Goal: Task Accomplishment & Management: Manage account settings

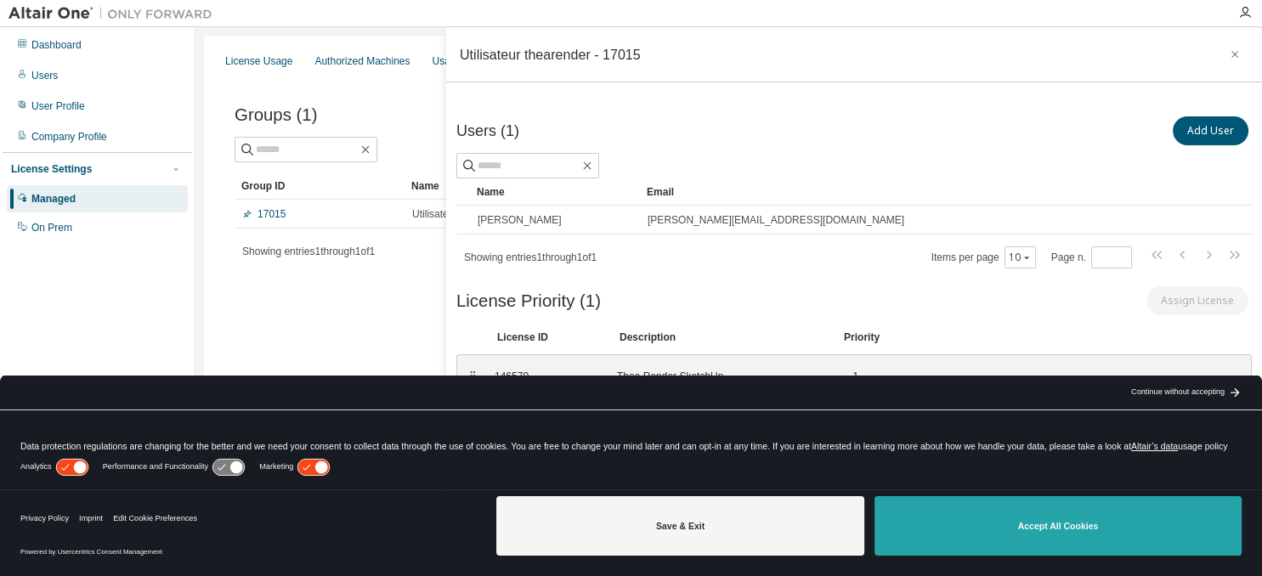
click at [1057, 529] on button "Accept All Cookies" at bounding box center [1058, 525] width 367 height 59
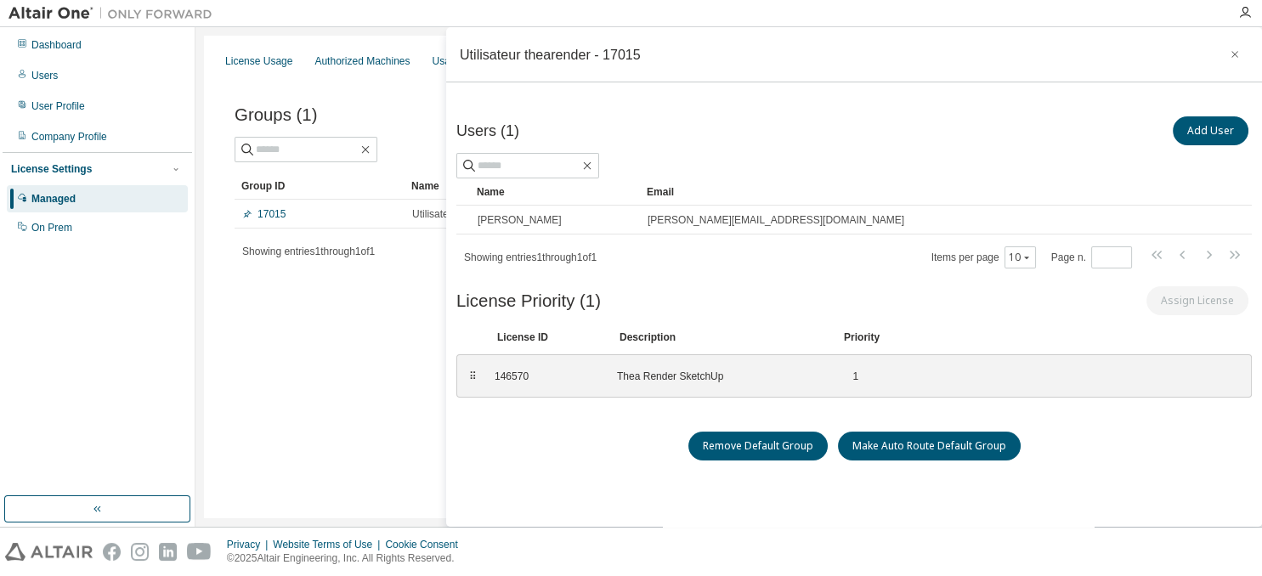
click at [389, 362] on div "License Usage Authorized Machines Usage Logs License Priority Groups Feature Re…" at bounding box center [729, 277] width 1050 height 483
click at [1239, 52] on icon "button" at bounding box center [1235, 55] width 12 height 14
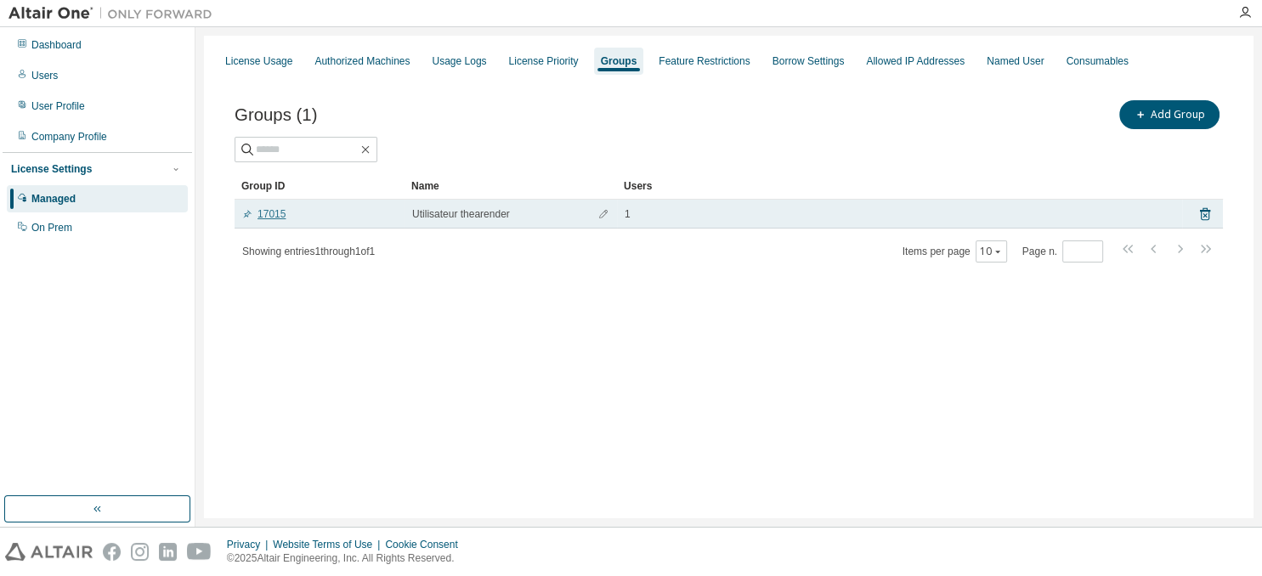
click at [275, 217] on link "17015" at bounding box center [263, 214] width 43 height 14
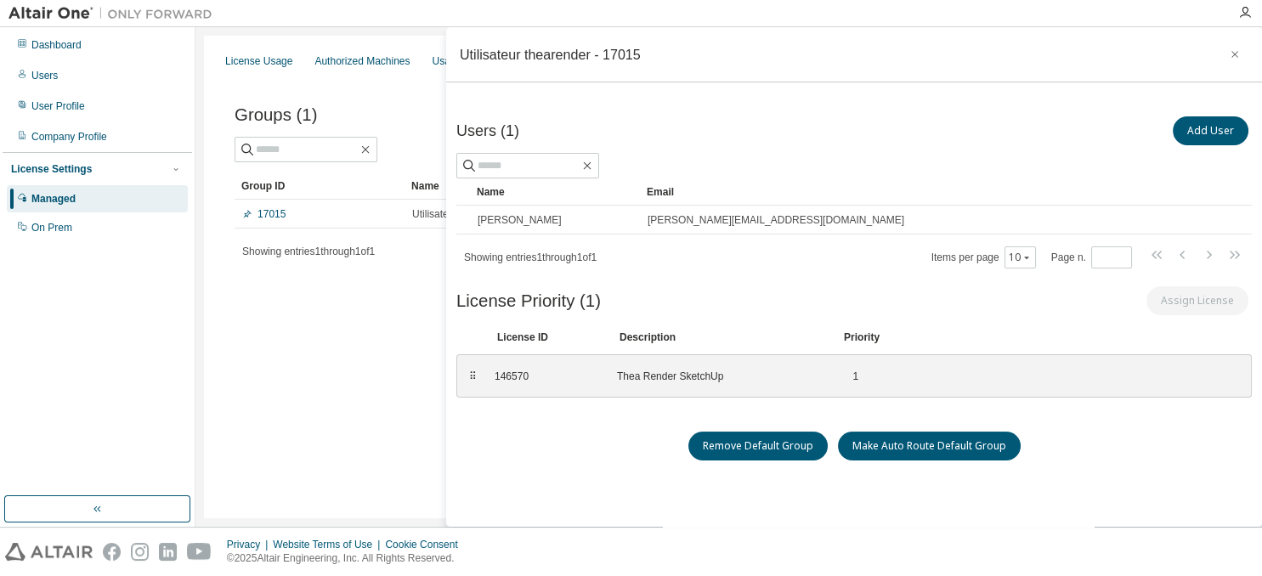
click at [348, 379] on div "License Usage Authorized Machines Usage Logs License Priority Groups Feature Re…" at bounding box center [729, 277] width 1050 height 483
click at [1231, 53] on icon "button" at bounding box center [1235, 55] width 12 height 14
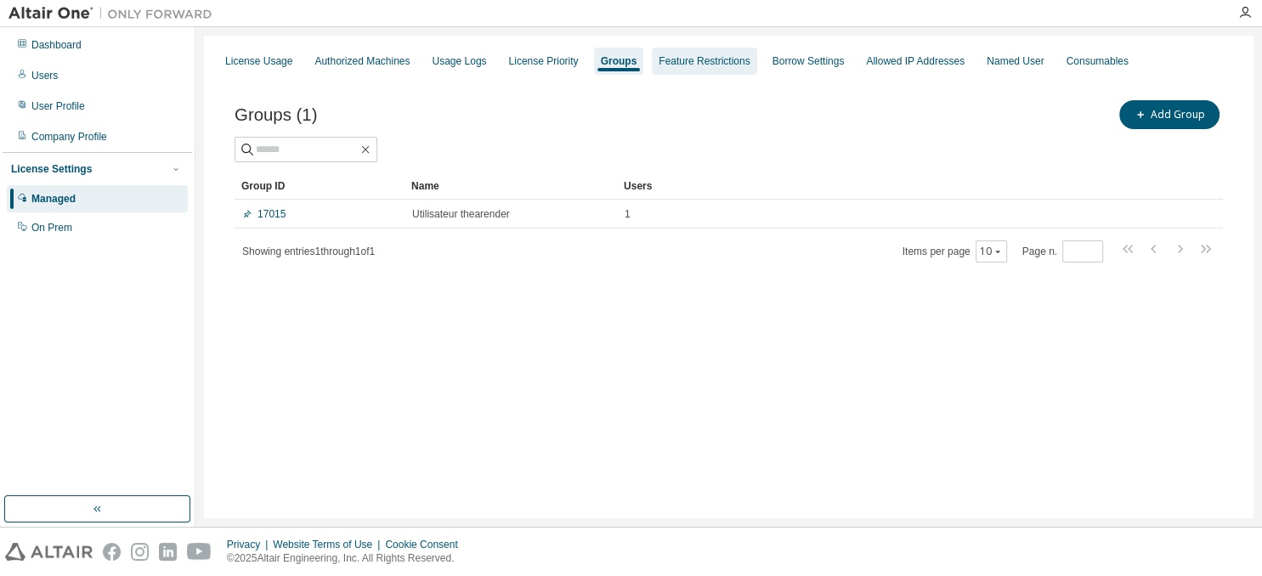
click at [724, 62] on div "Feature Restrictions" at bounding box center [704, 61] width 91 height 14
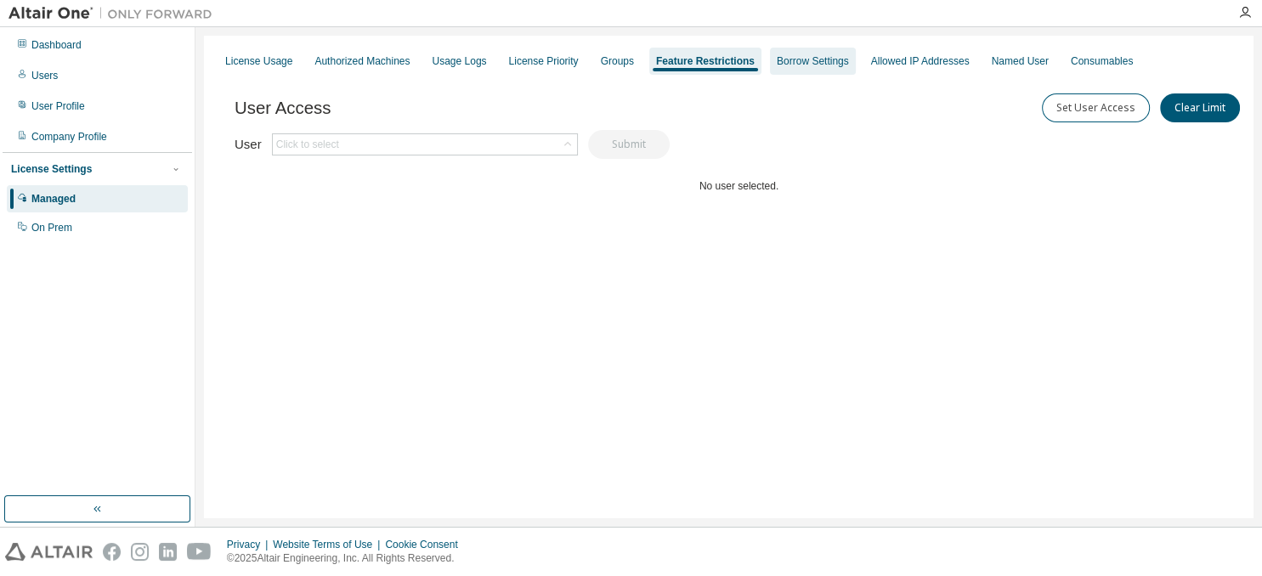
click at [849, 65] on div "Borrow Settings" at bounding box center [813, 61] width 72 height 14
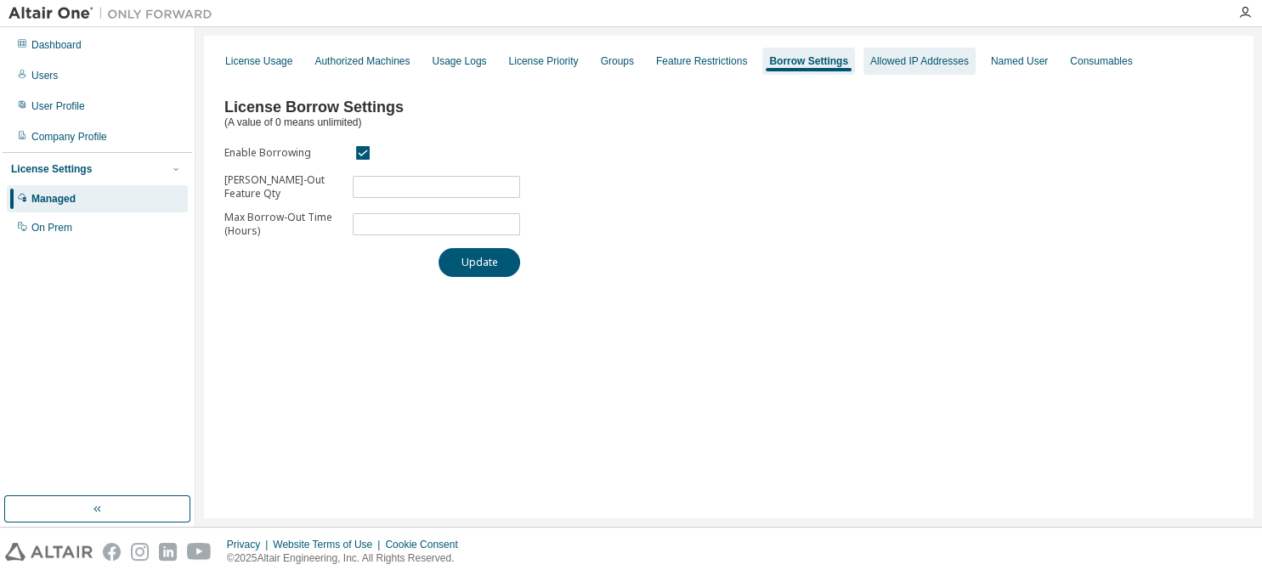
click at [910, 61] on div "Allowed IP Addresses" at bounding box center [919, 61] width 99 height 14
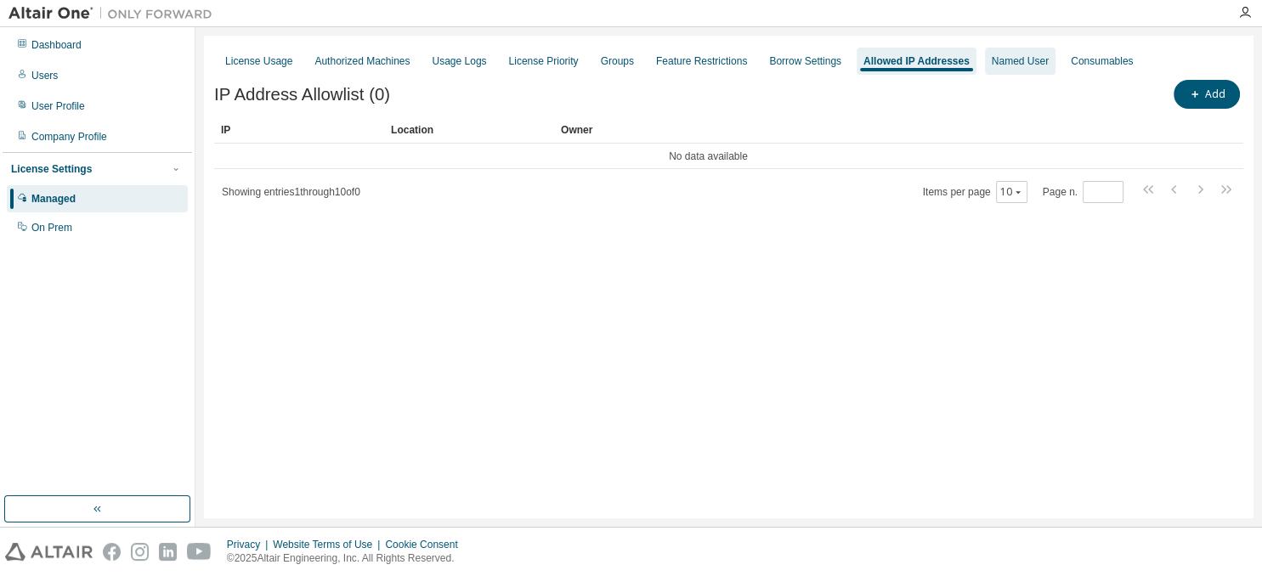
click at [1045, 63] on div "Named User" at bounding box center [1020, 61] width 57 height 14
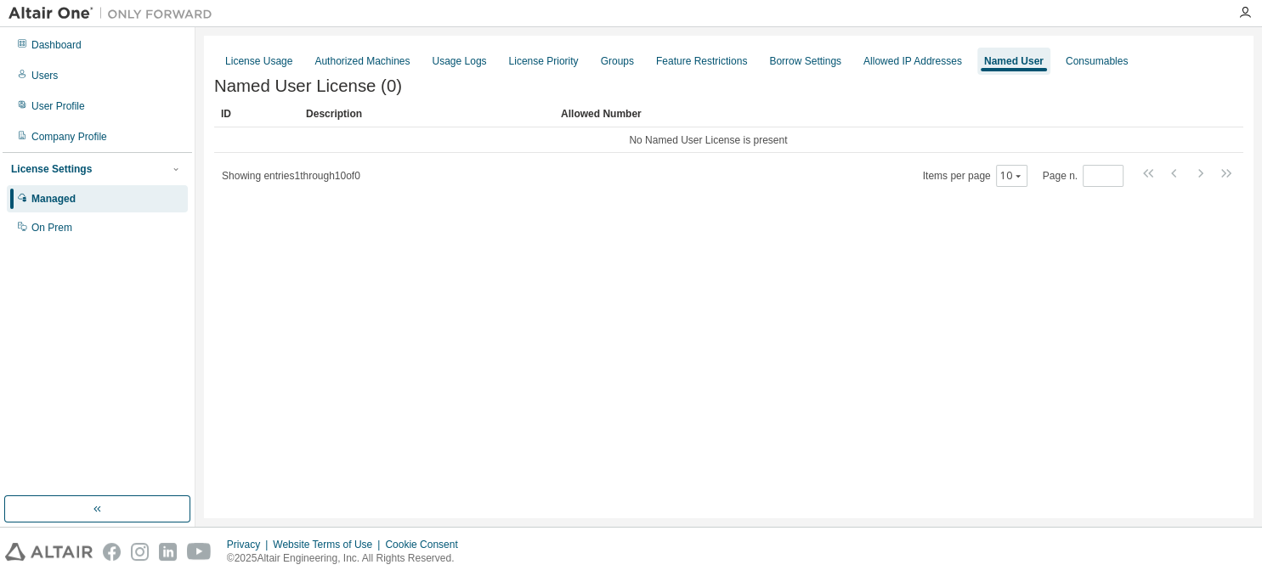
click at [53, 196] on div "Managed" at bounding box center [53, 199] width 44 height 14
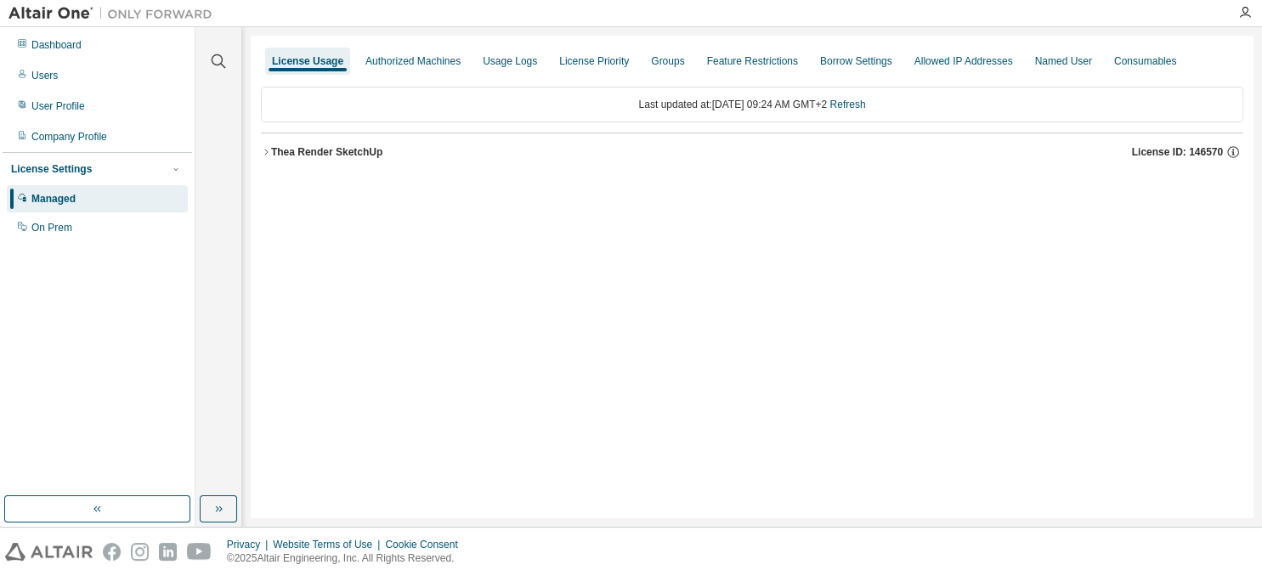
click at [269, 151] on icon "button" at bounding box center [266, 152] width 10 height 10
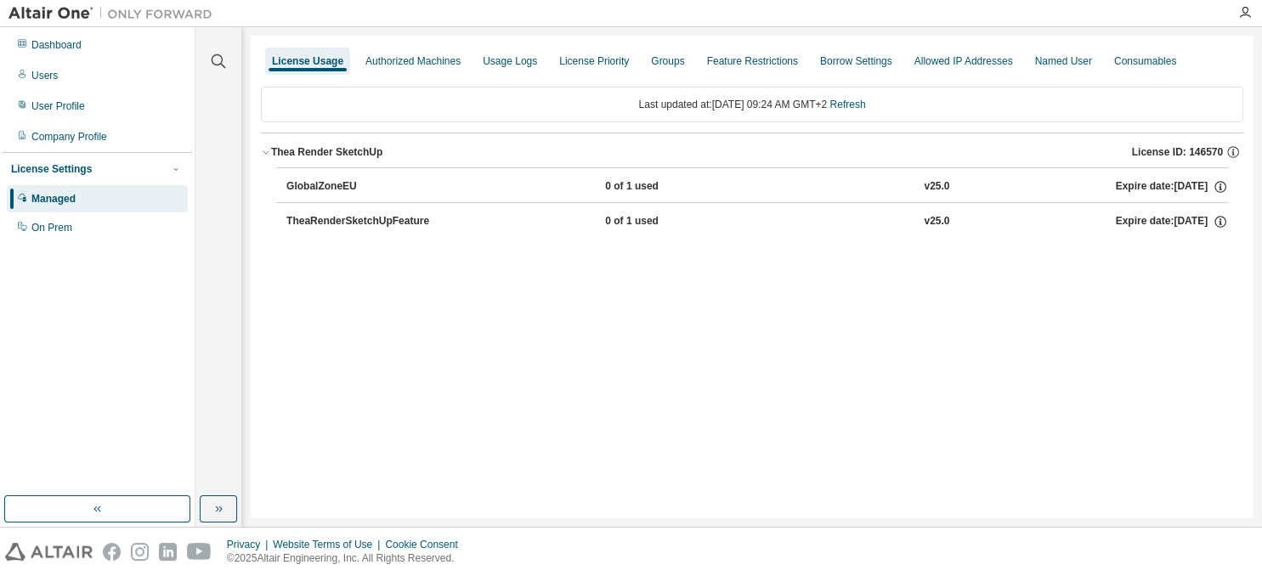
click at [416, 221] on div "TheaRenderSketchUpFeature" at bounding box center [362, 221] width 153 height 15
click at [1222, 221] on icon "button" at bounding box center [1220, 221] width 15 height 15
click at [592, 243] on div "Last updated at: [DATE] 09:24 AM GMT+2 Refresh [PERSON_NAME] SketchUp License I…" at bounding box center [752, 166] width 983 height 181
click at [1232, 155] on icon "button" at bounding box center [1233, 151] width 15 height 15
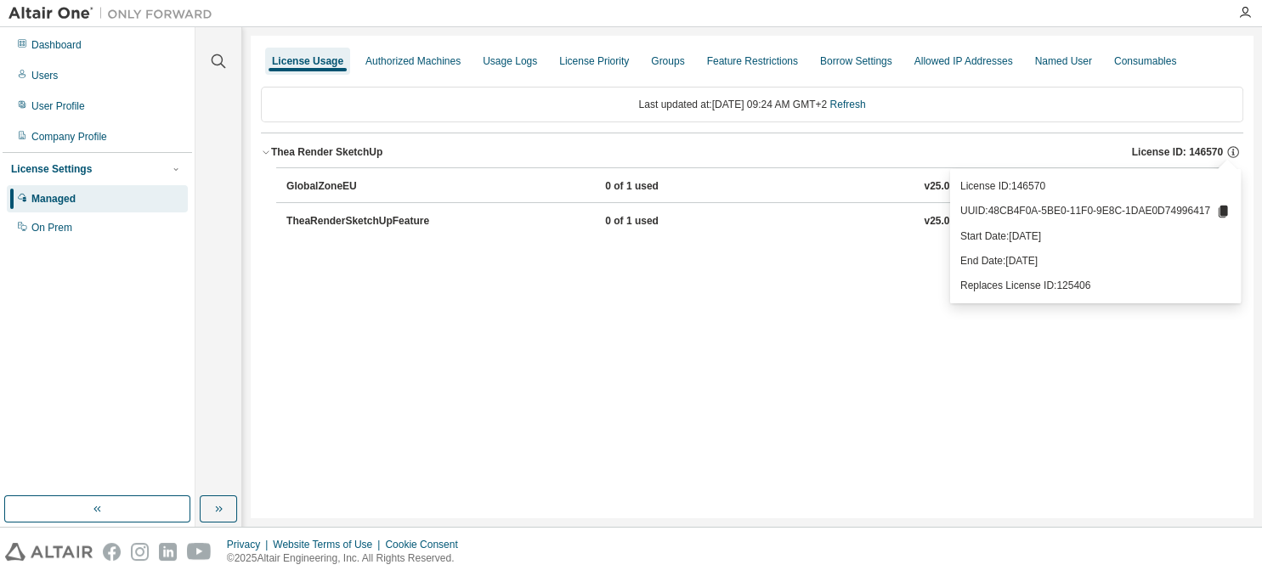
click at [752, 353] on div "License Usage Authorized Machines Usage Logs License Priority Groups Feature Re…" at bounding box center [752, 277] width 1003 height 483
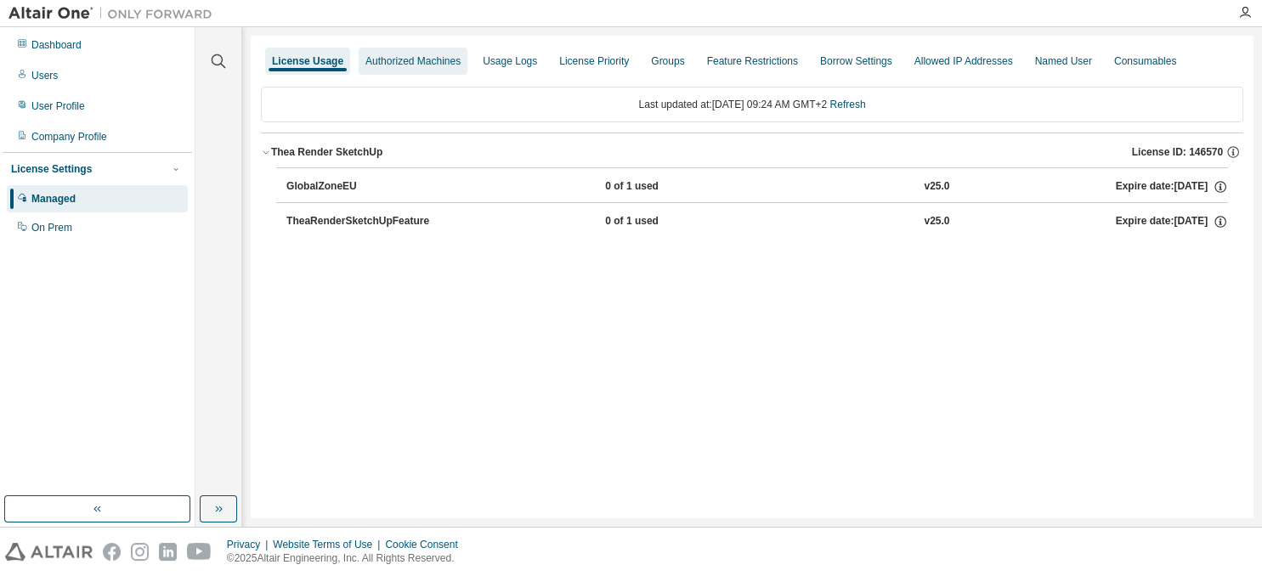
click at [436, 56] on div "Authorized Machines" at bounding box center [412, 61] width 95 height 14
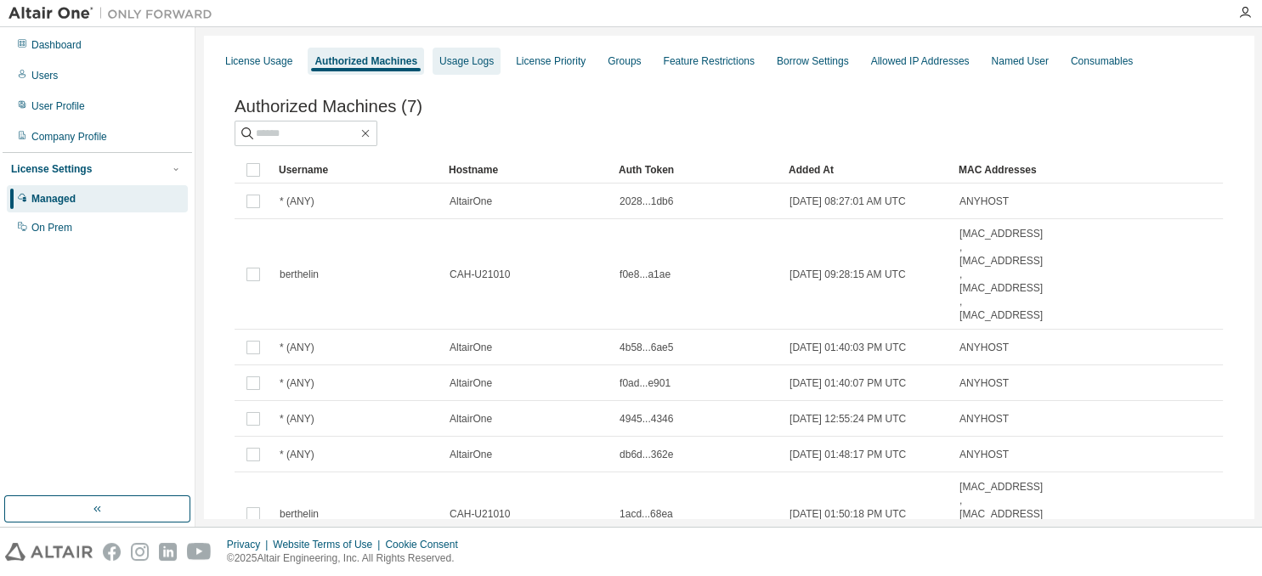
click at [484, 68] on div "Usage Logs" at bounding box center [467, 61] width 68 height 27
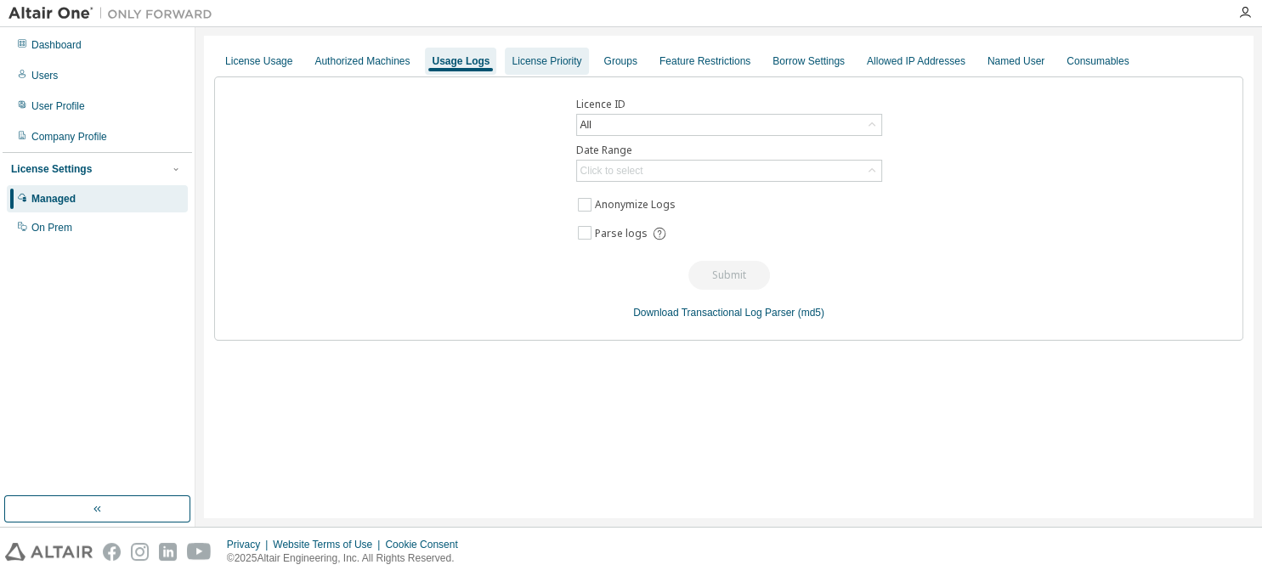
click at [535, 66] on div "License Priority" at bounding box center [547, 61] width 70 height 14
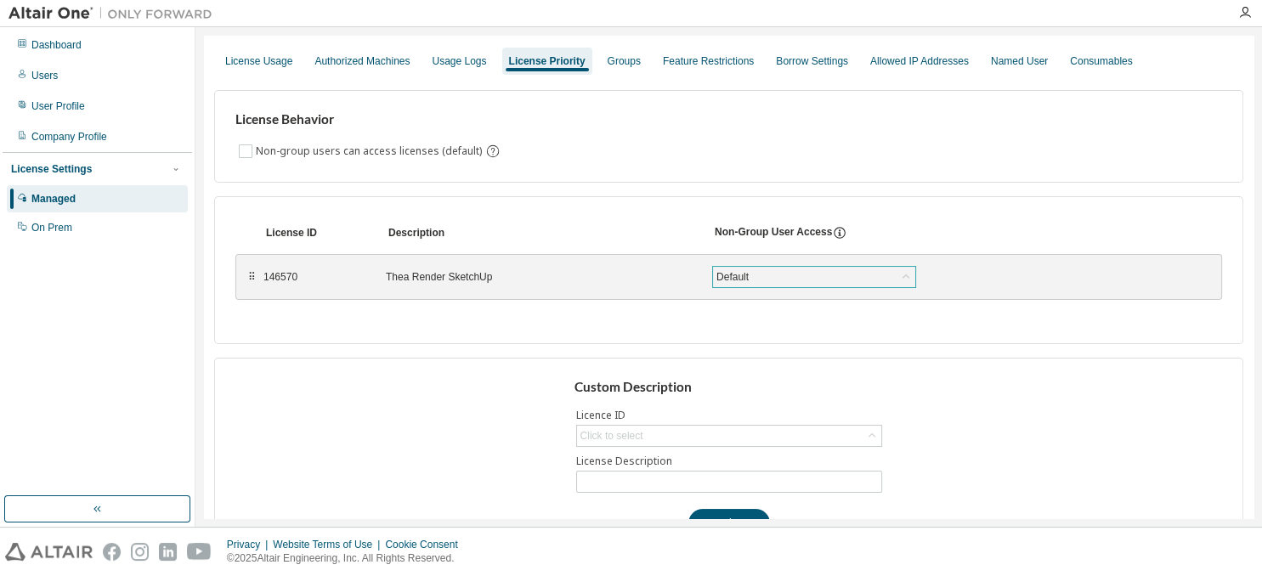
click at [789, 283] on div "Default" at bounding box center [814, 277] width 202 height 20
click at [841, 233] on icon at bounding box center [840, 234] width 3 height 4
click at [756, 274] on div "Default" at bounding box center [814, 277] width 202 height 20
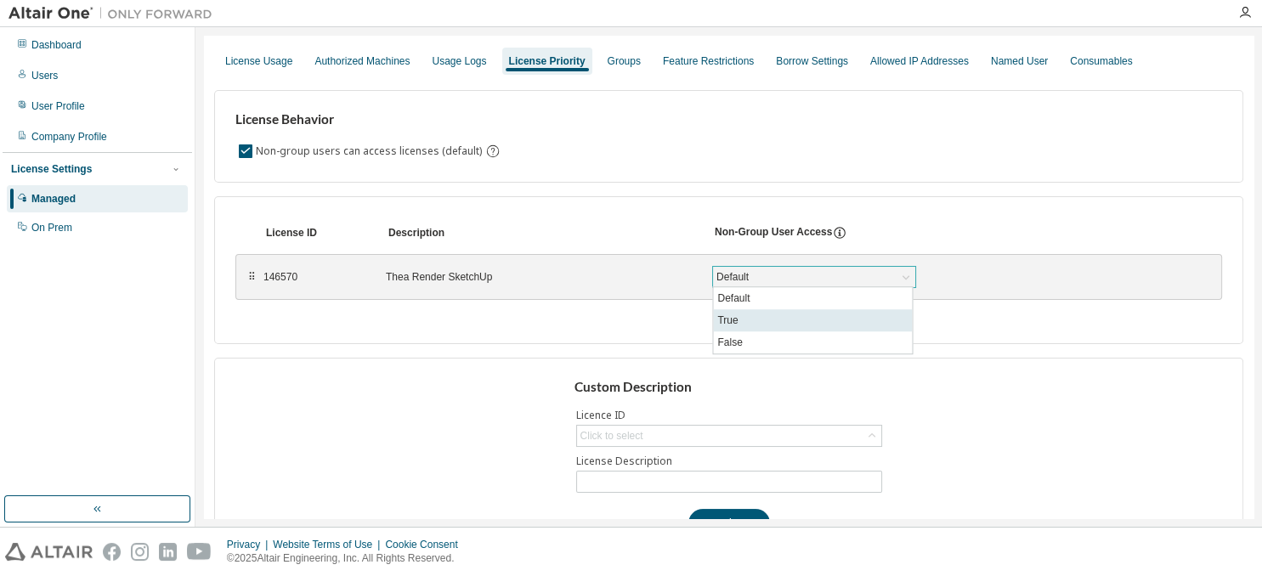
click at [746, 322] on li "True" at bounding box center [812, 320] width 199 height 22
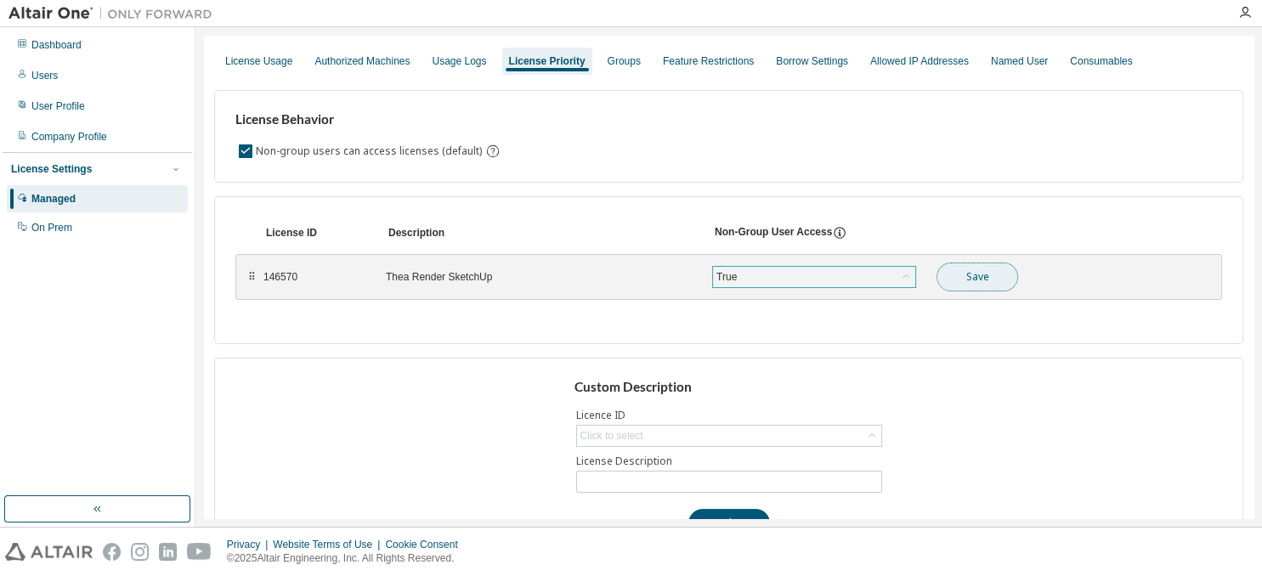
click at [977, 272] on button "Save" at bounding box center [978, 277] width 82 height 29
click at [632, 56] on div "Groups" at bounding box center [624, 61] width 33 height 14
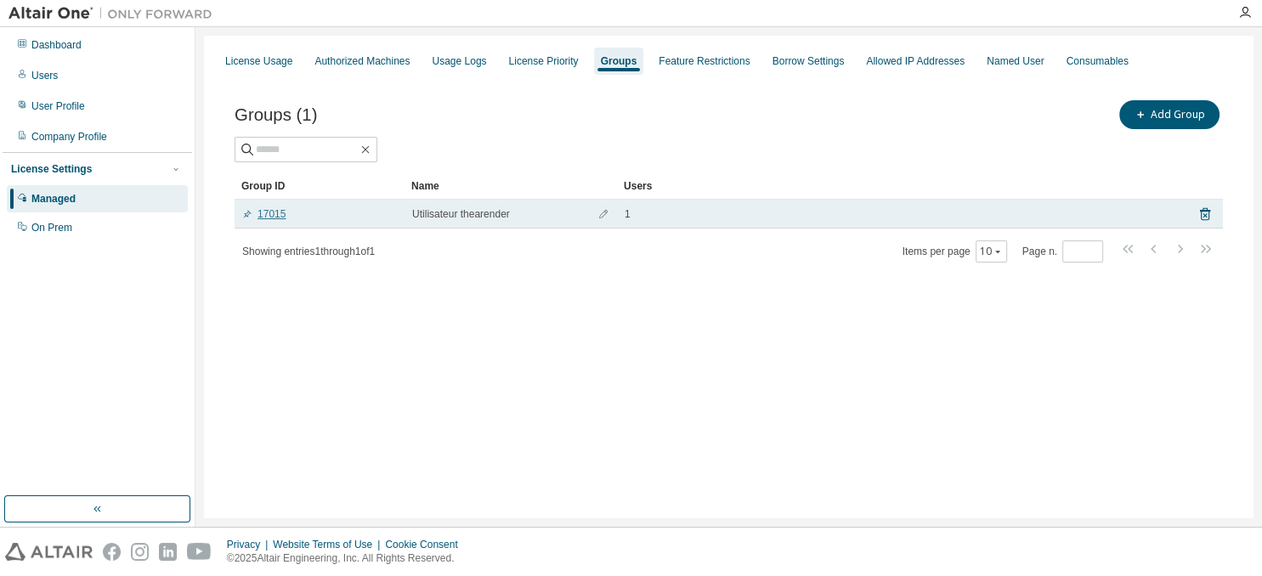
click at [276, 212] on link "17015" at bounding box center [263, 214] width 43 height 14
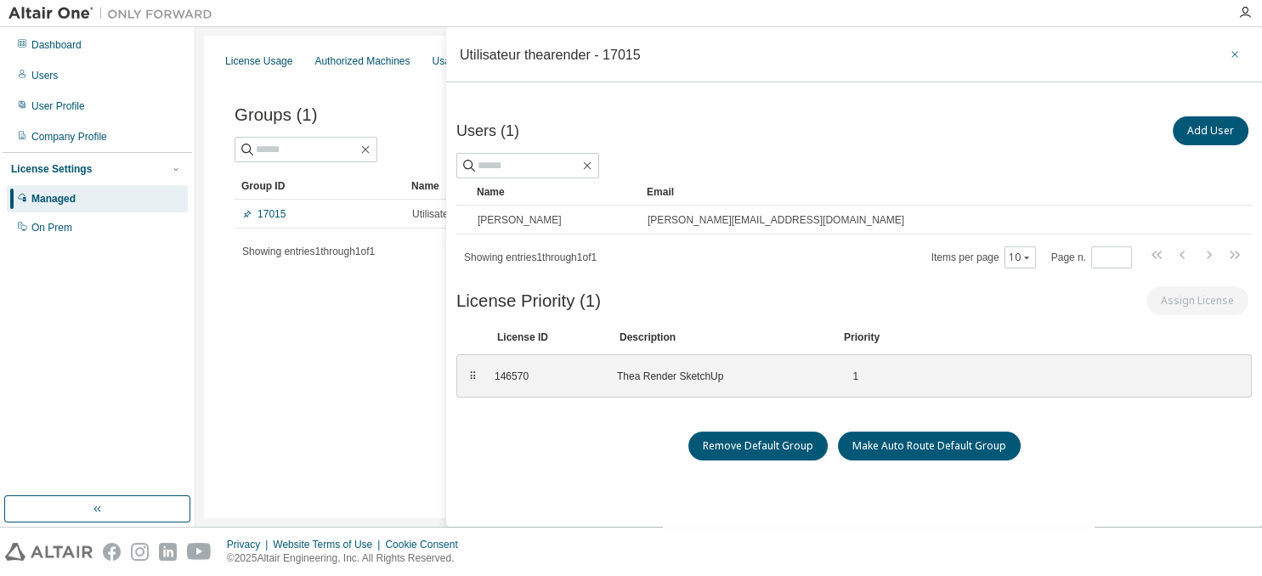
click at [1238, 53] on icon "button" at bounding box center [1235, 55] width 12 height 14
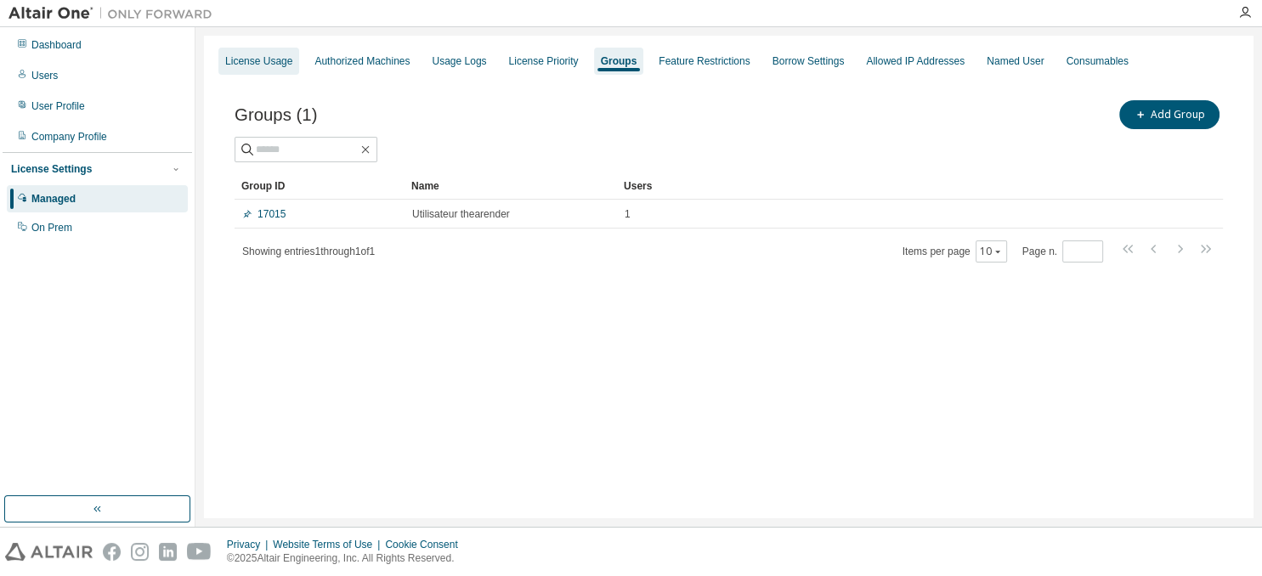
click at [235, 64] on div "License Usage" at bounding box center [258, 61] width 67 height 14
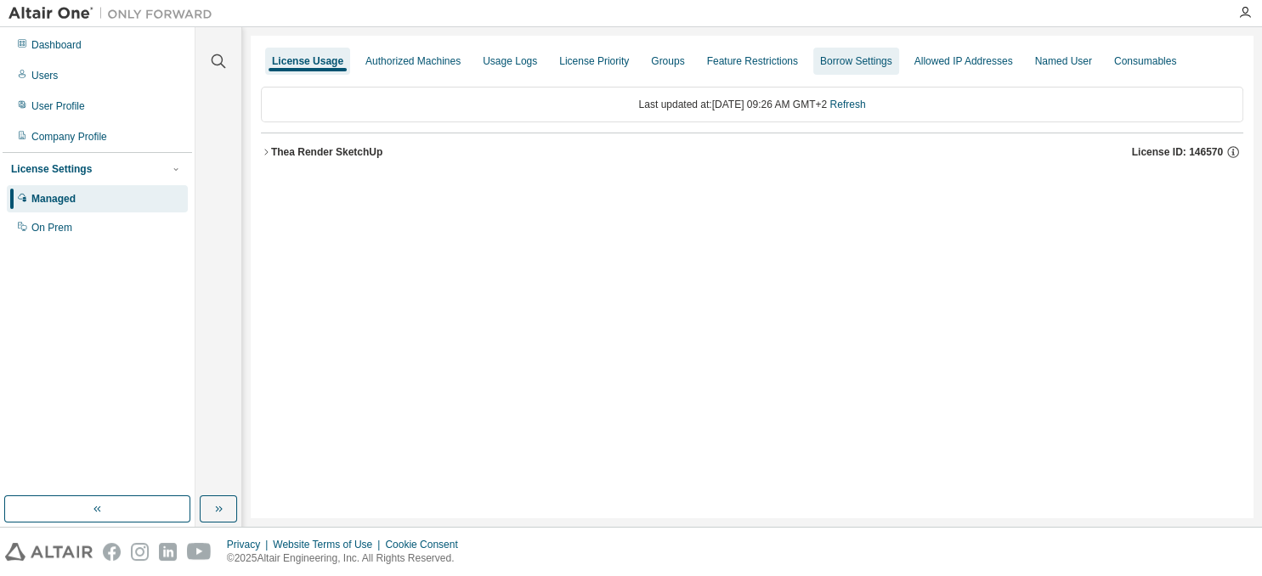
click at [892, 54] on div "Borrow Settings" at bounding box center [856, 61] width 72 height 14
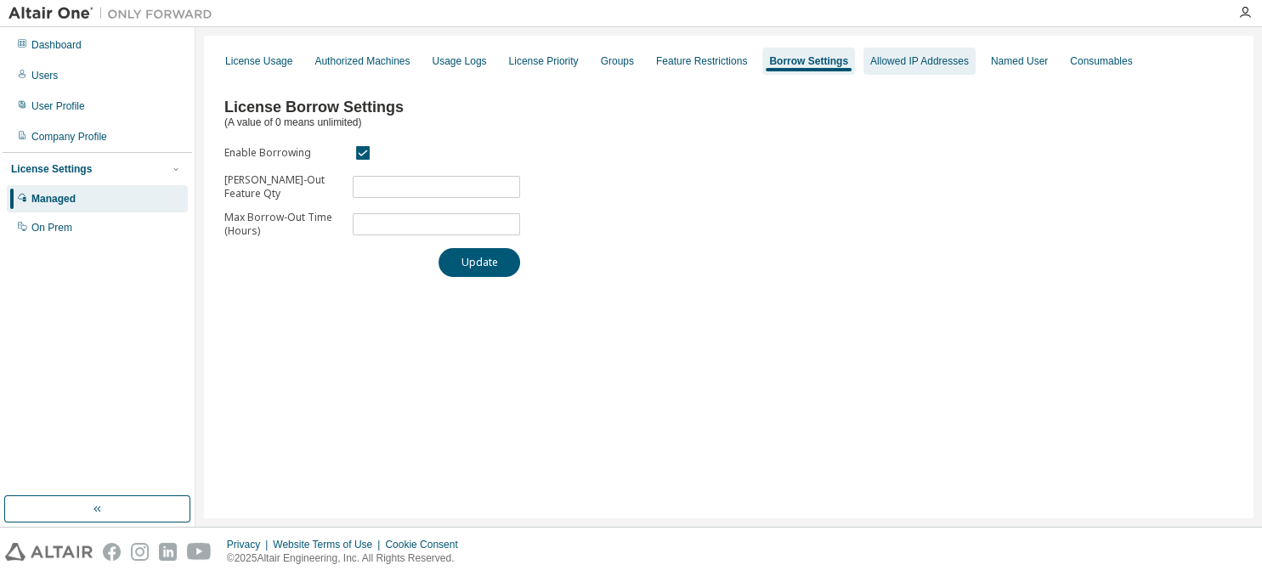
click at [964, 61] on div "Allowed IP Addresses" at bounding box center [919, 61] width 99 height 14
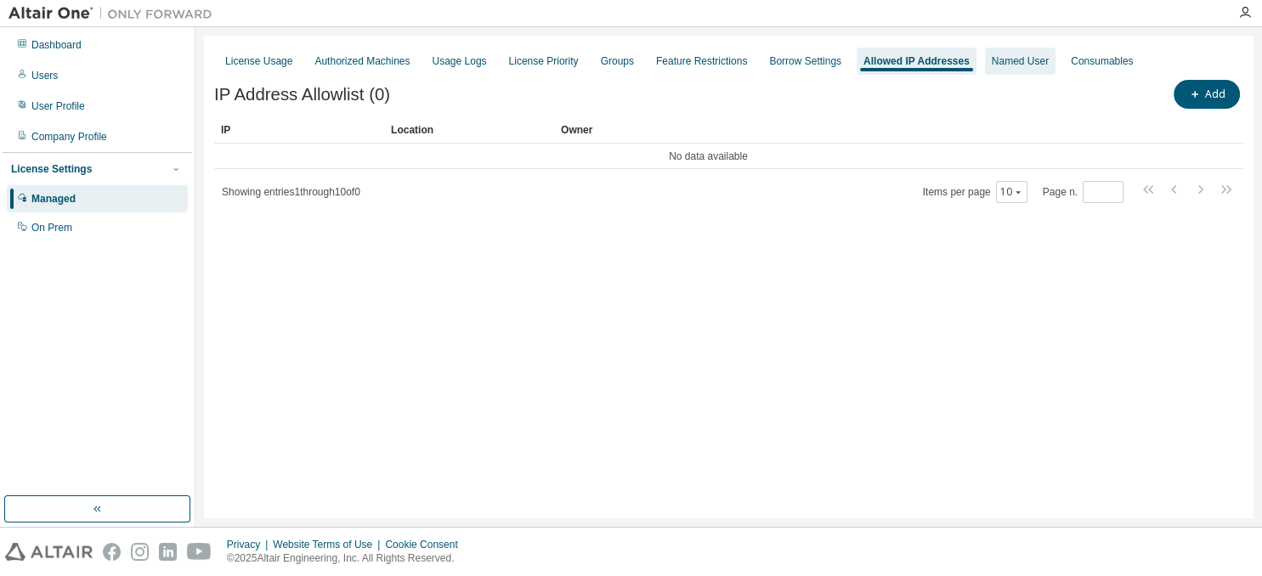
click at [1040, 71] on div "Named User" at bounding box center [1020, 61] width 71 height 27
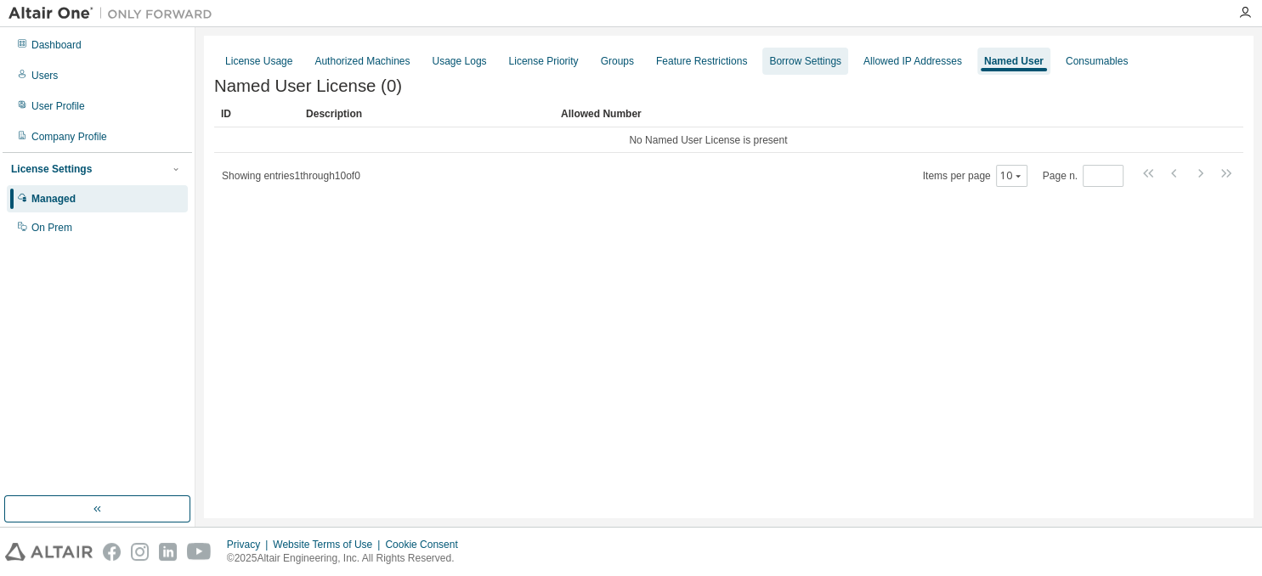
click at [803, 55] on div "Borrow Settings" at bounding box center [805, 61] width 72 height 14
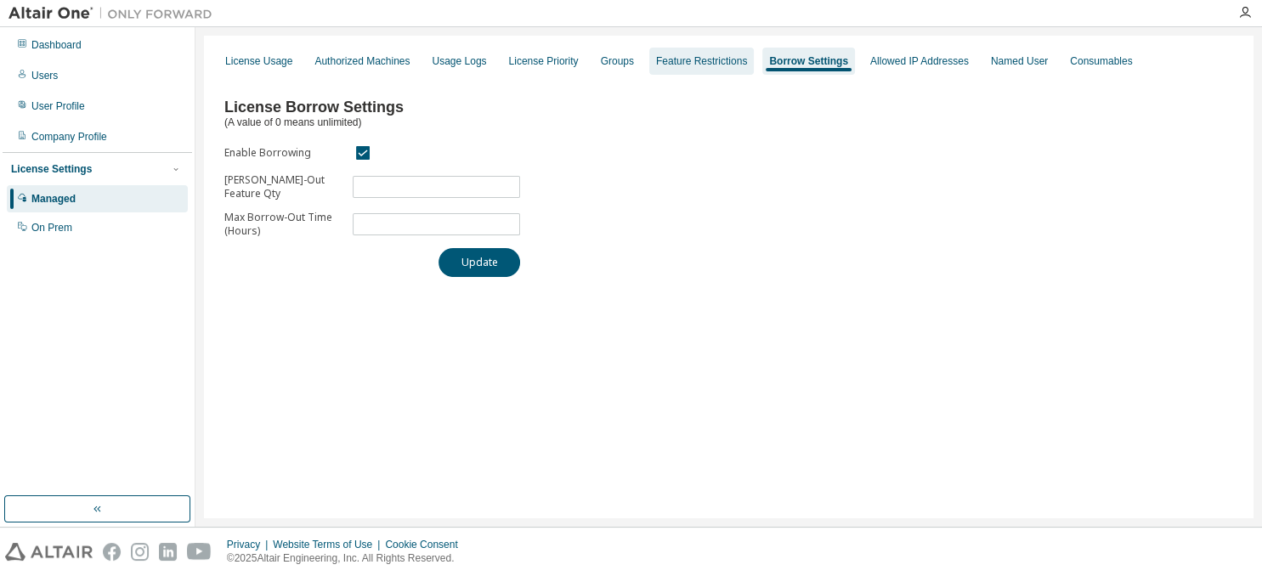
click at [709, 59] on div "Feature Restrictions" at bounding box center [701, 61] width 91 height 14
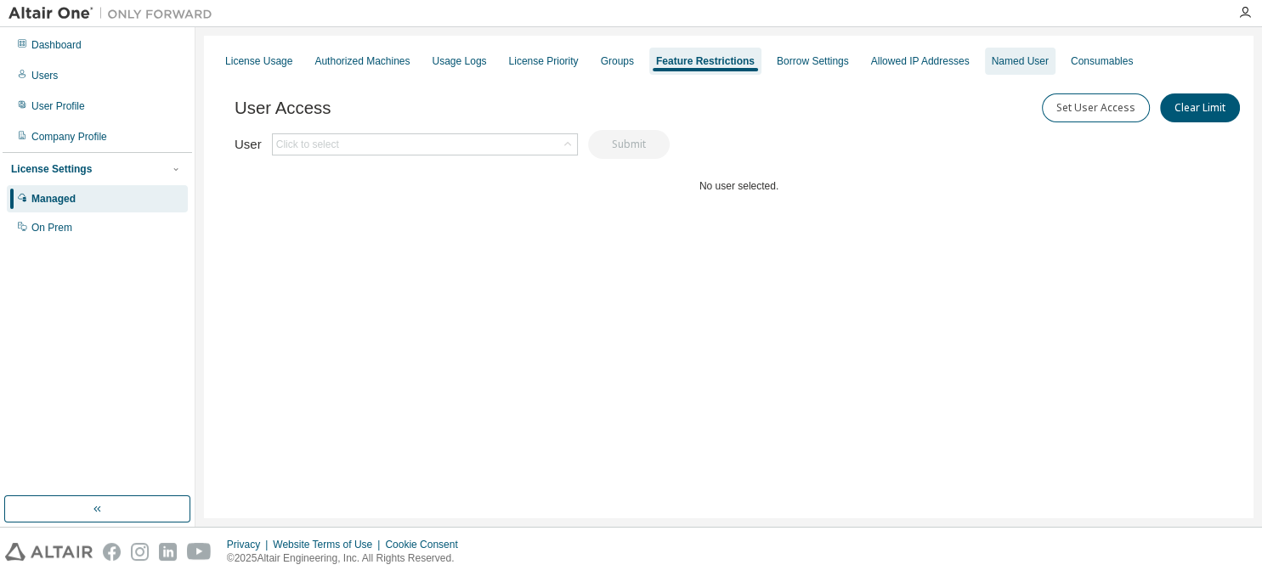
click at [1049, 59] on div "Named User" at bounding box center [1020, 61] width 57 height 14
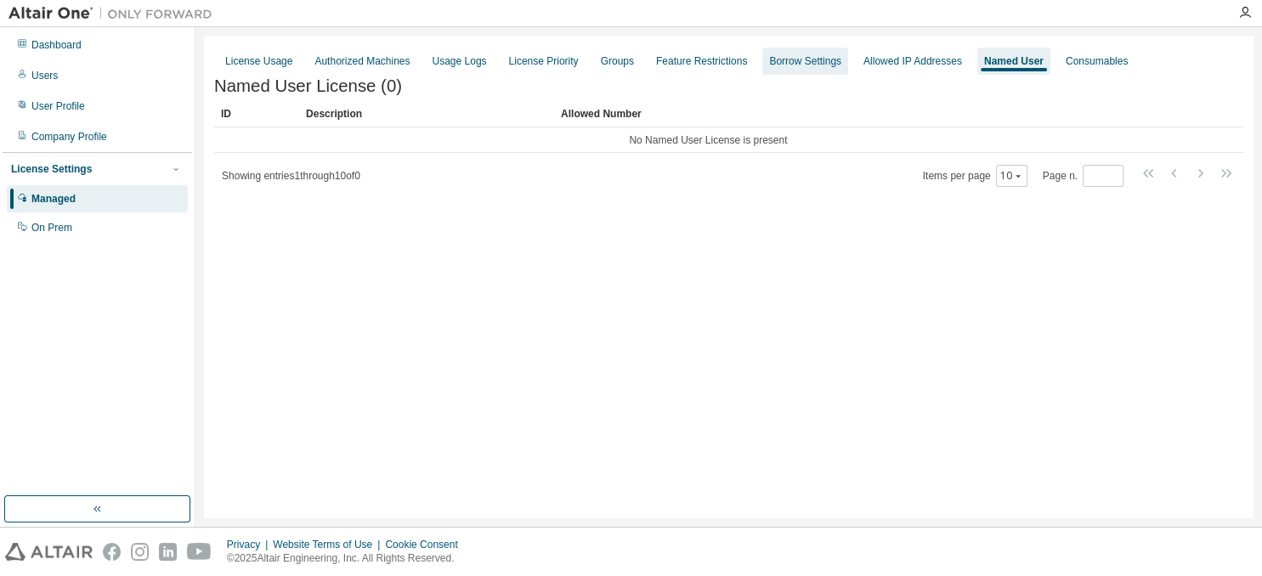
click at [818, 60] on div "Borrow Settings" at bounding box center [805, 61] width 72 height 14
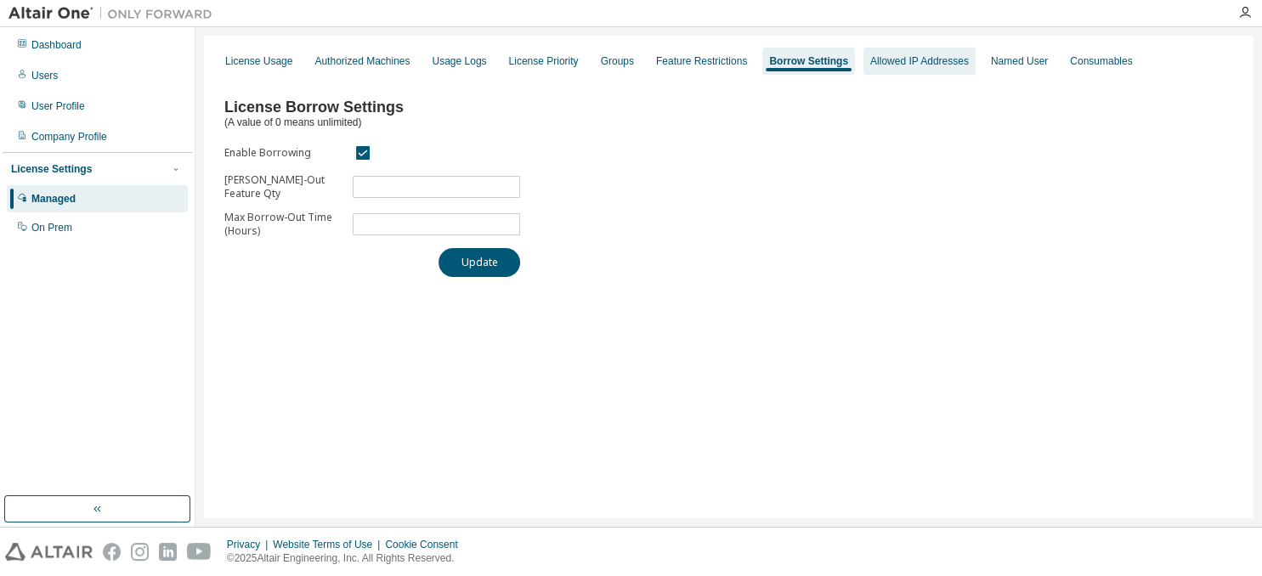
click at [892, 61] on div "Allowed IP Addresses" at bounding box center [919, 61] width 99 height 14
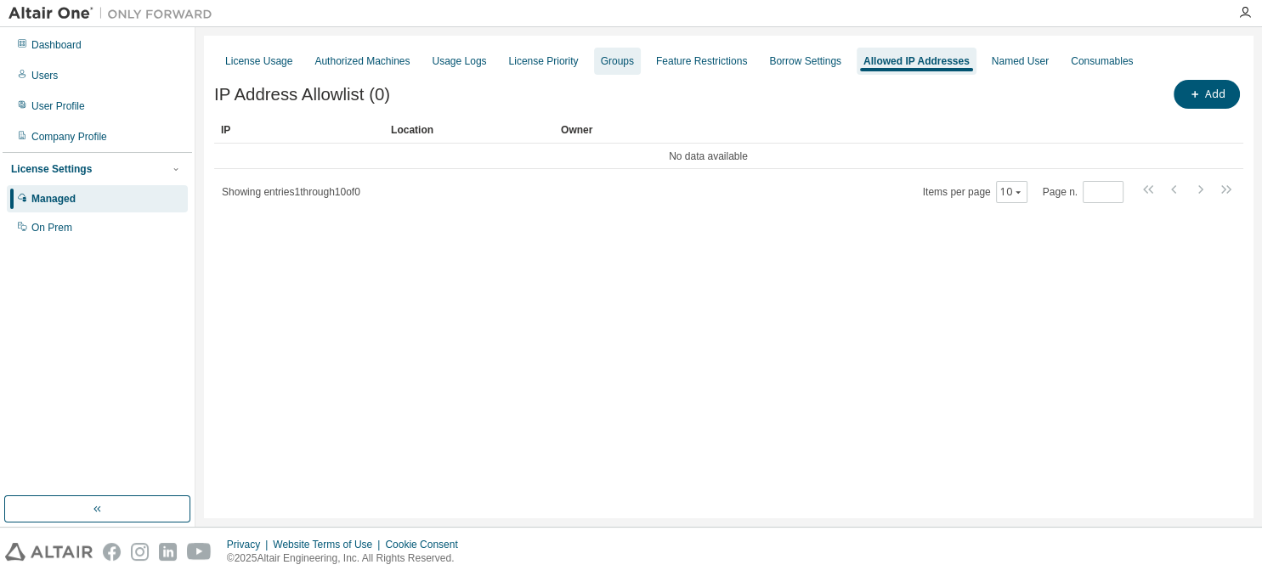
click at [634, 56] on div "Groups" at bounding box center [617, 61] width 33 height 14
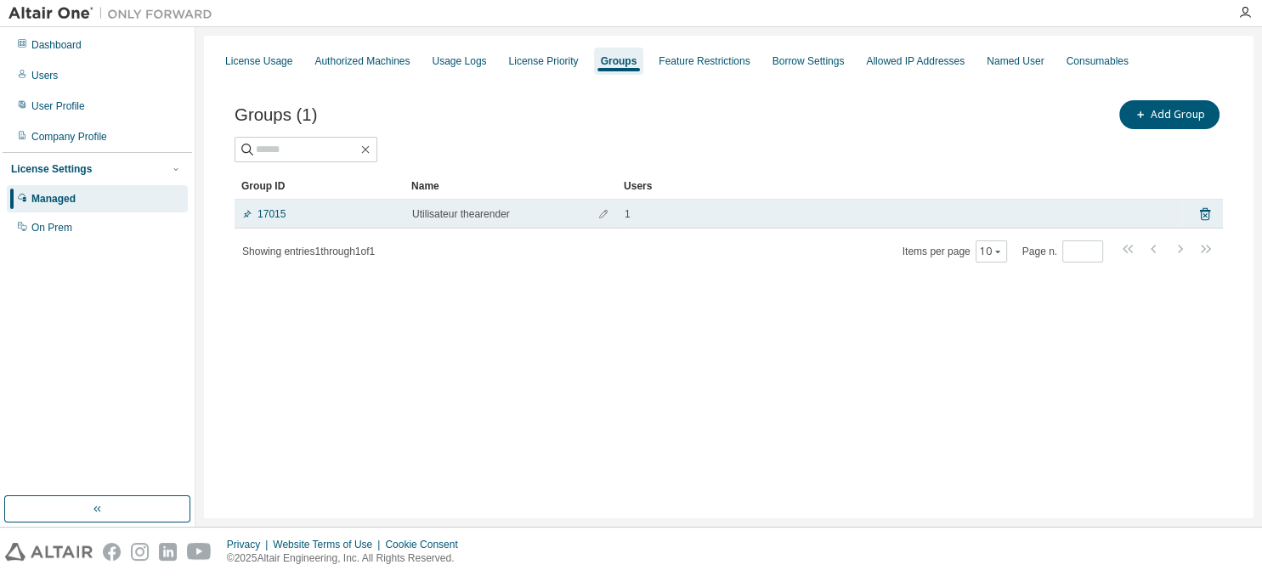
click at [453, 217] on span "Utilisateur thearender" at bounding box center [461, 214] width 98 height 14
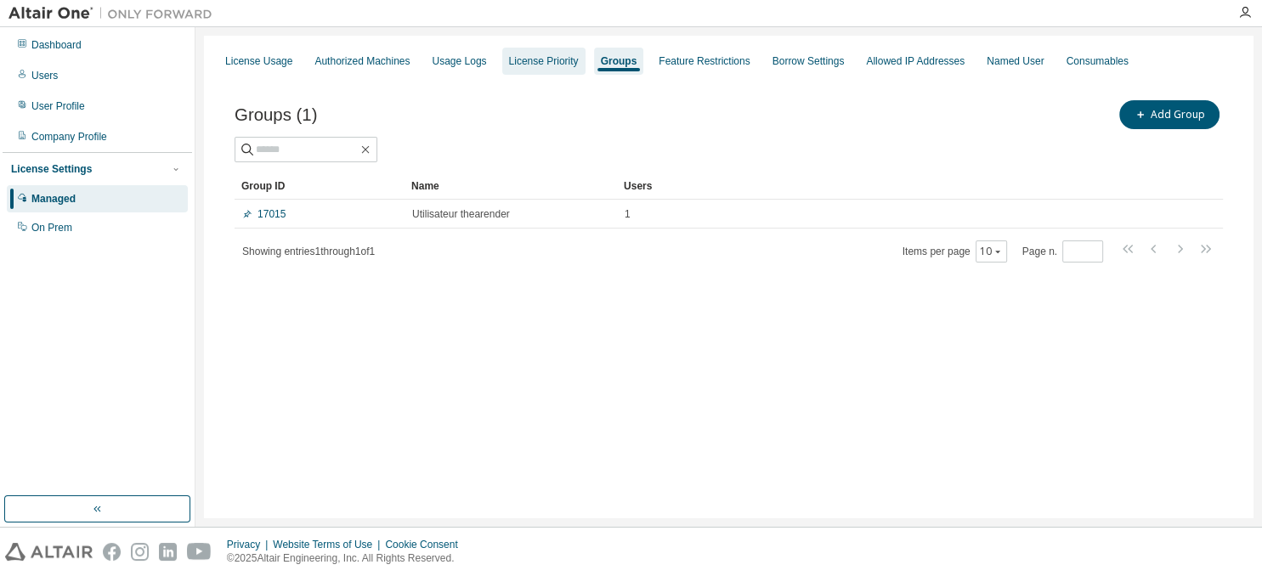
click at [546, 64] on div "License Priority" at bounding box center [544, 61] width 70 height 14
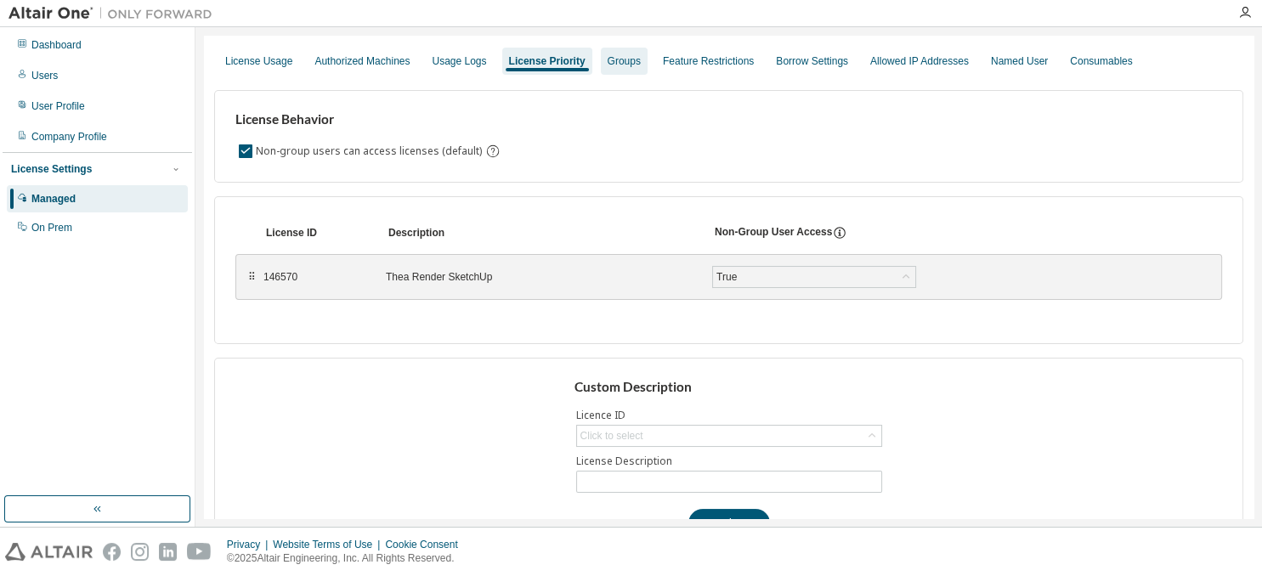
click at [641, 66] on div "Groups" at bounding box center [624, 61] width 33 height 14
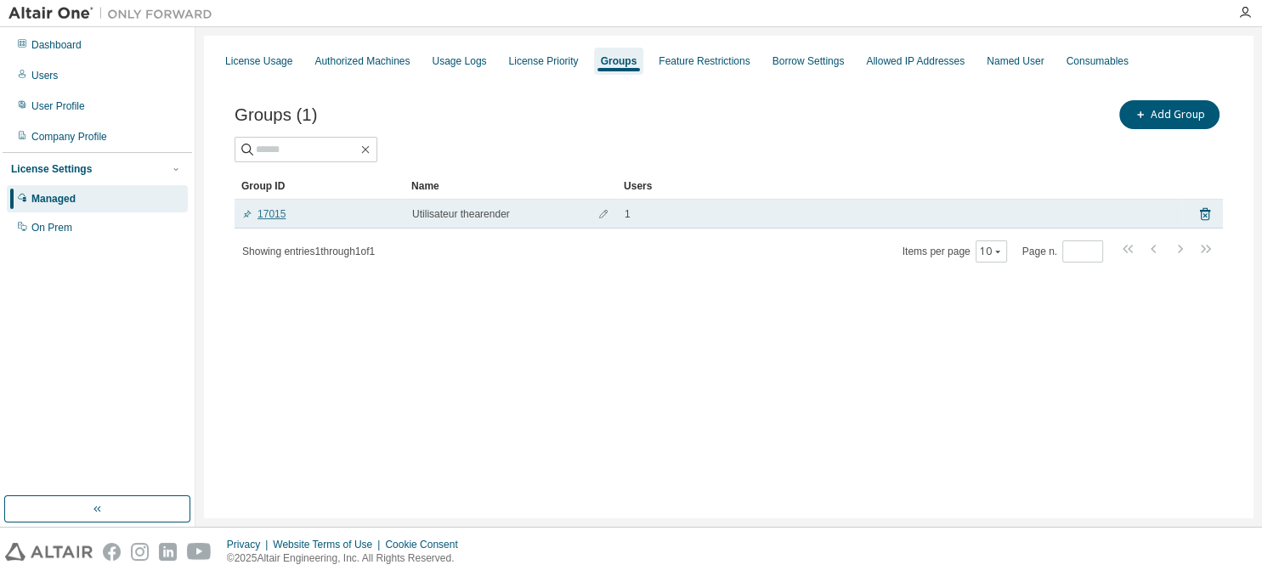
click at [271, 216] on link "17015" at bounding box center [263, 214] width 43 height 14
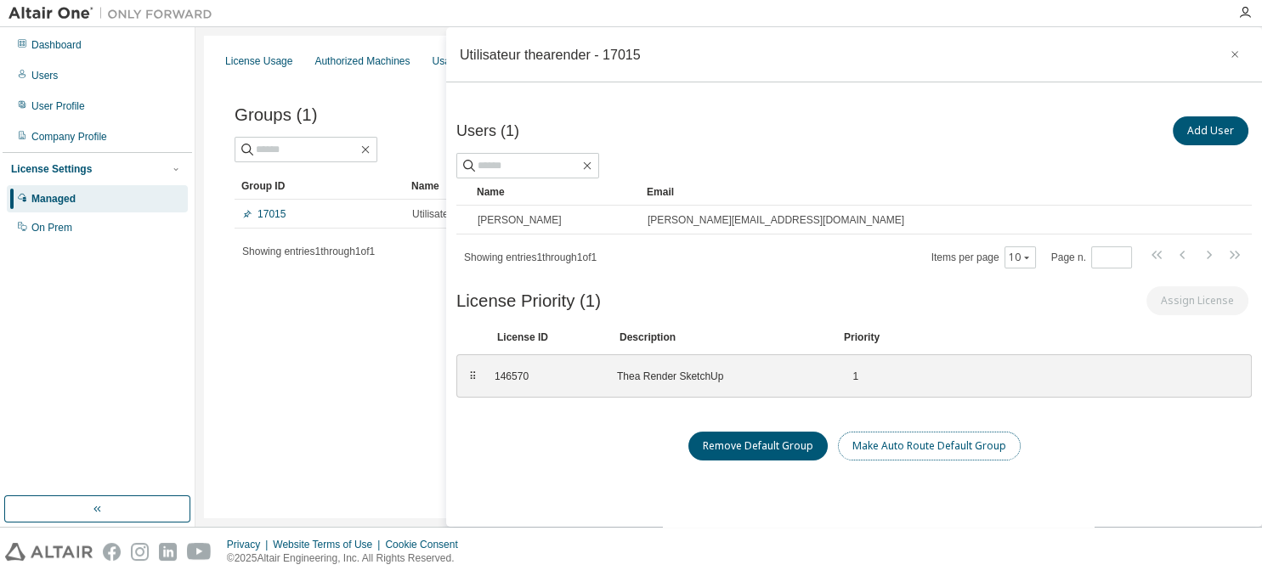
click at [892, 452] on button "Make Auto Route Default Group" at bounding box center [929, 446] width 183 height 29
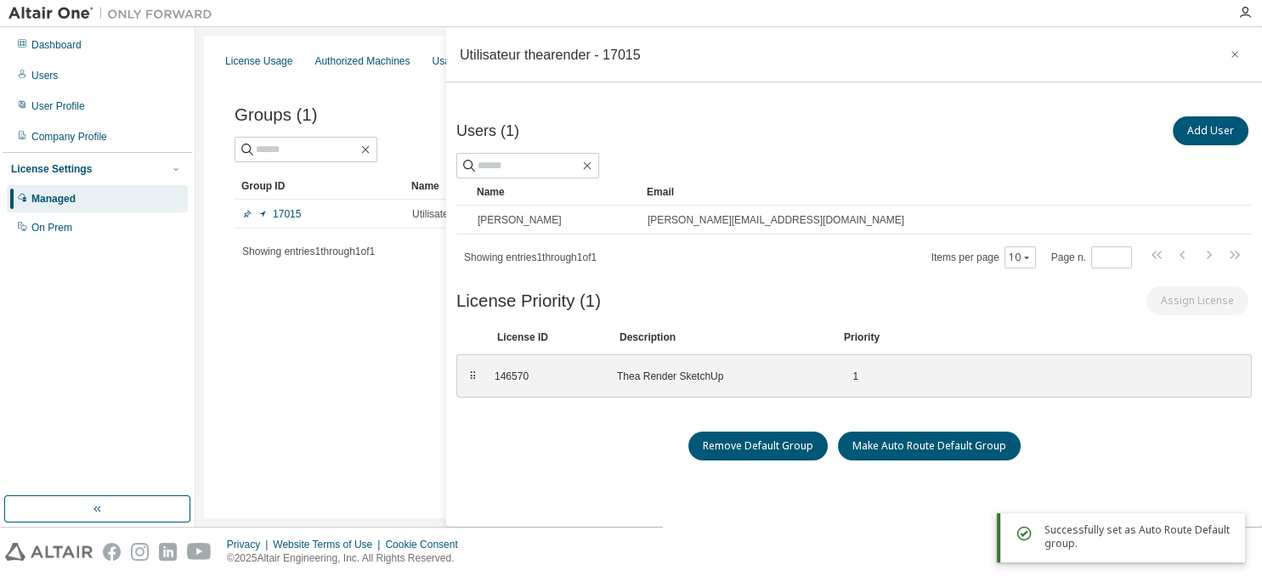
click at [392, 406] on div "License Usage Authorized Machines Usage Logs License Priority Groups Feature Re…" at bounding box center [729, 277] width 1050 height 483
click at [1234, 47] on button "button" at bounding box center [1234, 54] width 27 height 27
